Goal: Task Accomplishment & Management: Use online tool/utility

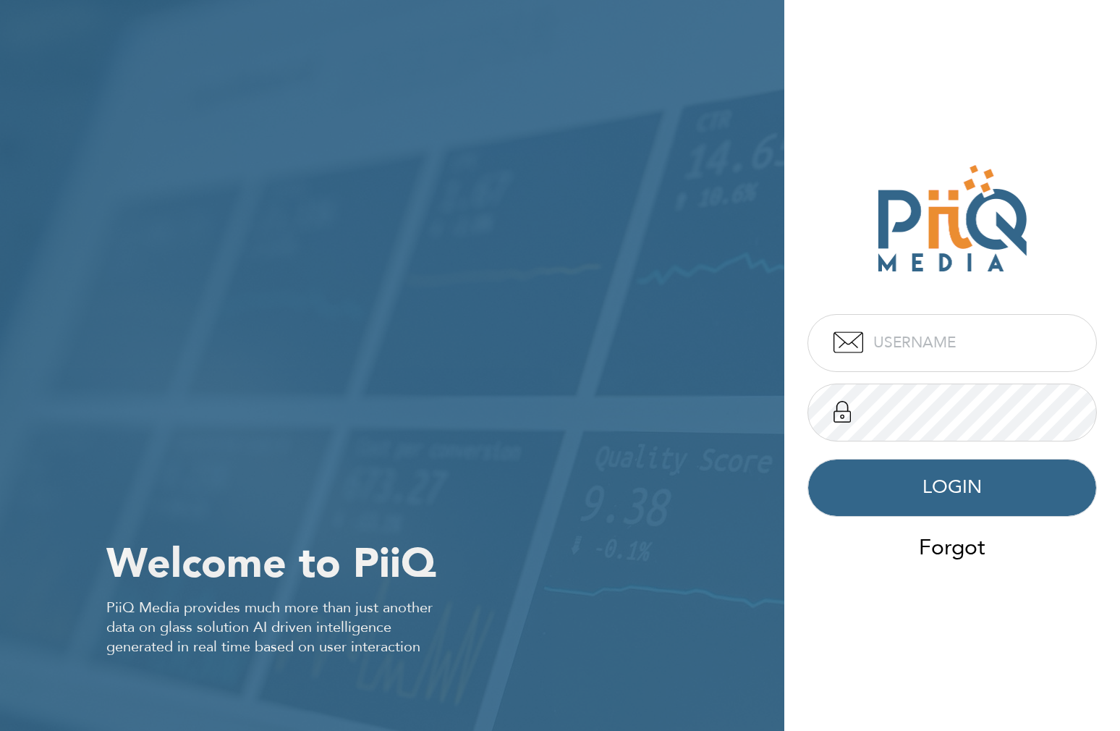
type input "admin"
click at [906, 336] on input "admin" at bounding box center [951, 343] width 289 height 58
click at [778, 239] on div "Welcome to PiiQ PiiQ Media provides much more than just another data on glass s…" at bounding box center [392, 365] width 784 height 731
click at [947, 499] on button "LOGIN" at bounding box center [951, 488] width 289 height 58
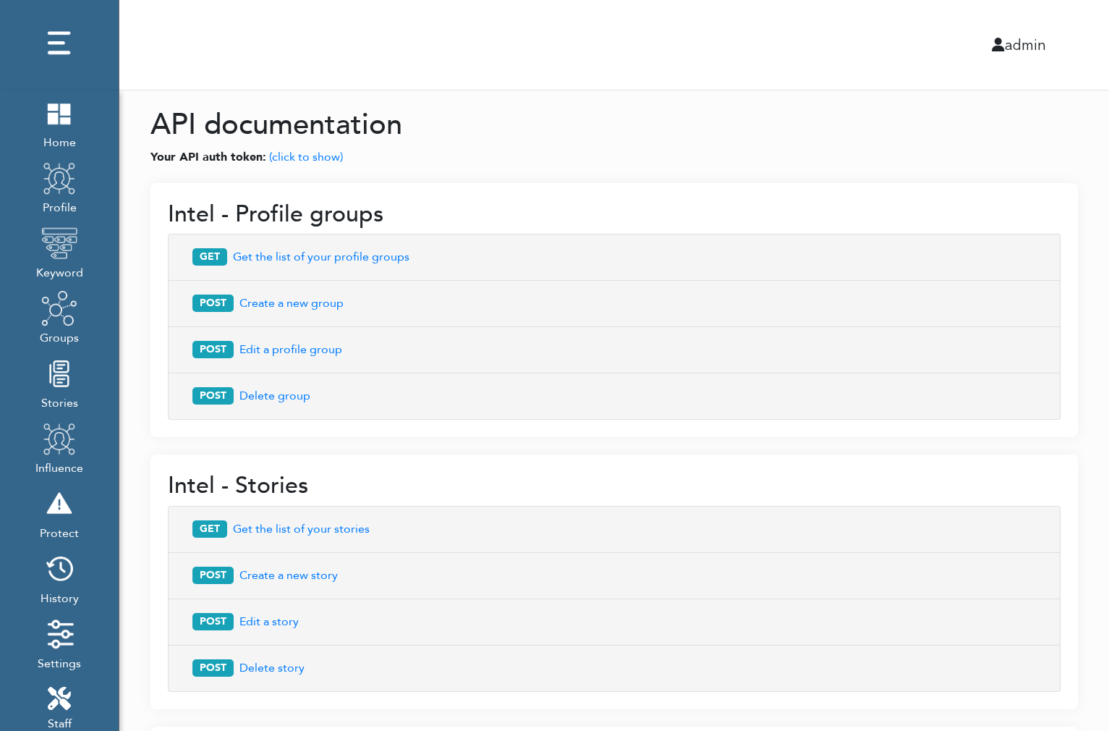
click at [557, 23] on div "admin" at bounding box center [613, 45] width 1011 height 90
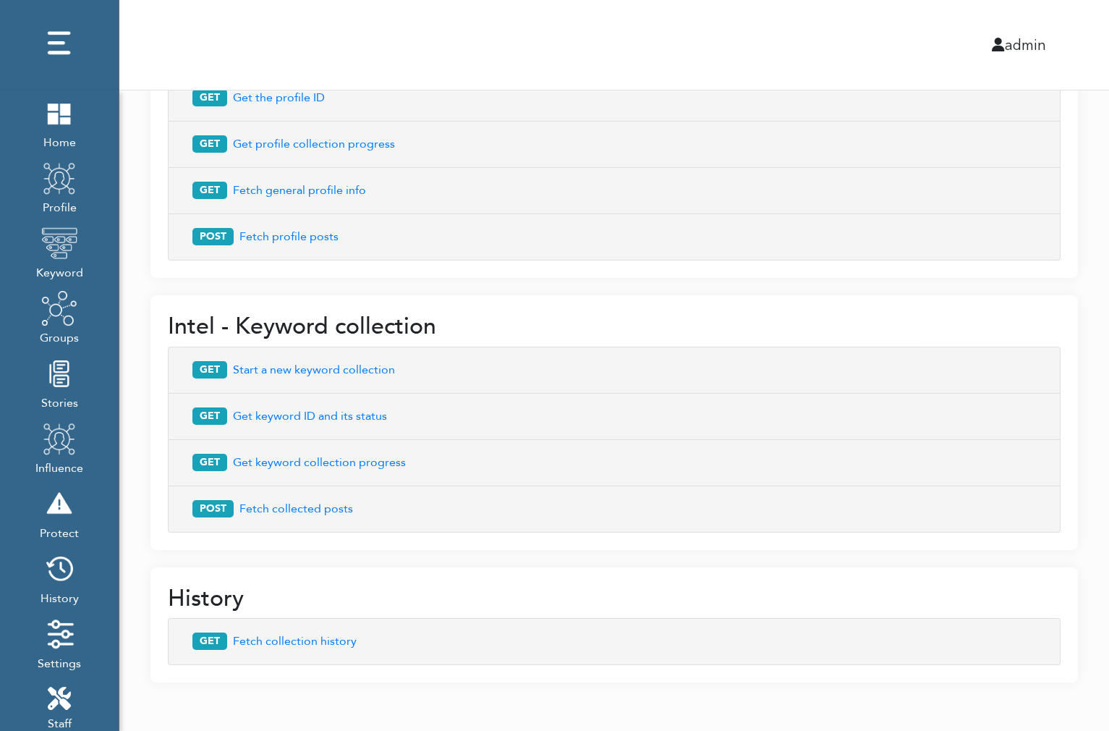
scroll to position [750, 0]
